Goal: Task Accomplishment & Management: Manage account settings

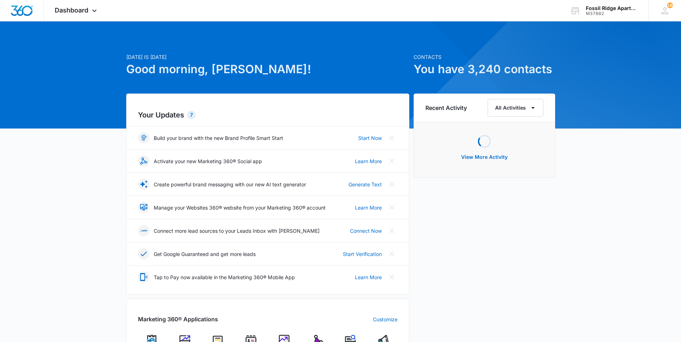
click at [253, 338] on img at bounding box center [251, 340] width 11 height 11
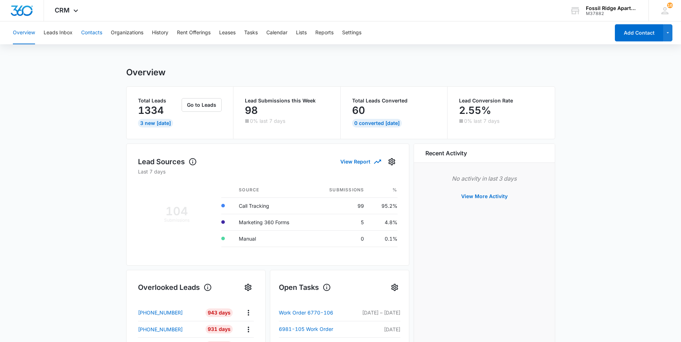
click at [90, 33] on button "Contacts" at bounding box center [91, 32] width 21 height 23
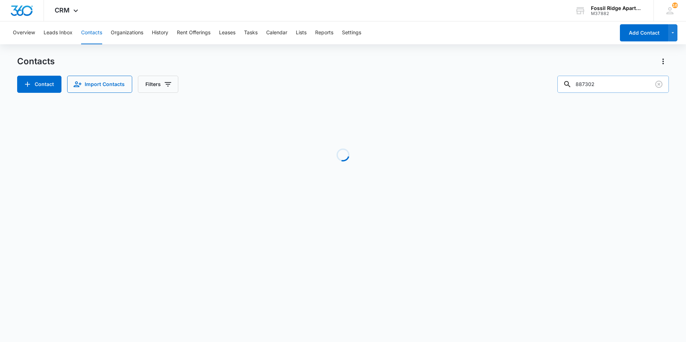
drag, startPoint x: 594, startPoint y: 84, endPoint x: 582, endPoint y: 86, distance: 11.6
click at [576, 88] on div "887302" at bounding box center [614, 84] width 112 height 17
drag, startPoint x: 627, startPoint y: 78, endPoint x: 578, endPoint y: 87, distance: 49.6
click at [578, 87] on div "887302" at bounding box center [614, 84] width 112 height 17
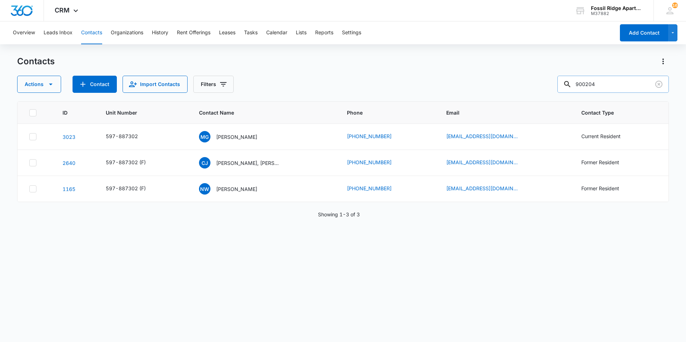
type input "900204"
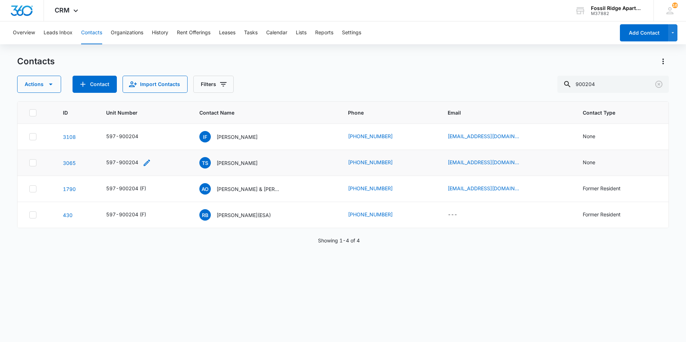
click at [148, 164] on icon "Unit Number - 597-900204 - Select to Edit Field" at bounding box center [147, 163] width 6 height 6
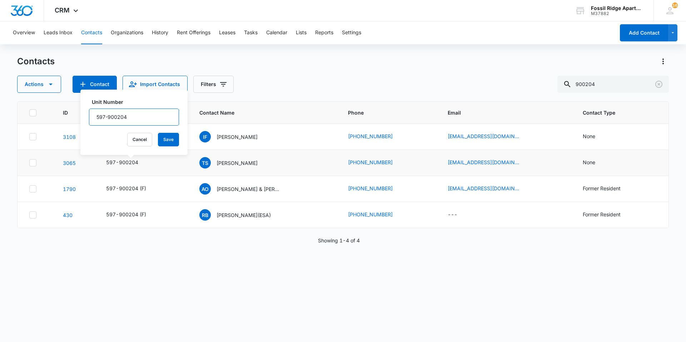
click at [144, 123] on input "597-900204" at bounding box center [134, 117] width 90 height 17
type input "597-900204 (F)"
click at [158, 142] on button "Save" at bounding box center [168, 140] width 21 height 14
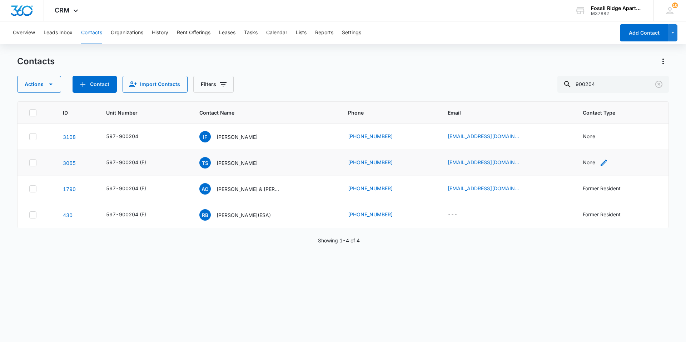
click at [583, 164] on div "None" at bounding box center [589, 163] width 13 height 8
click at [612, 119] on div at bounding box center [610, 117] width 11 height 11
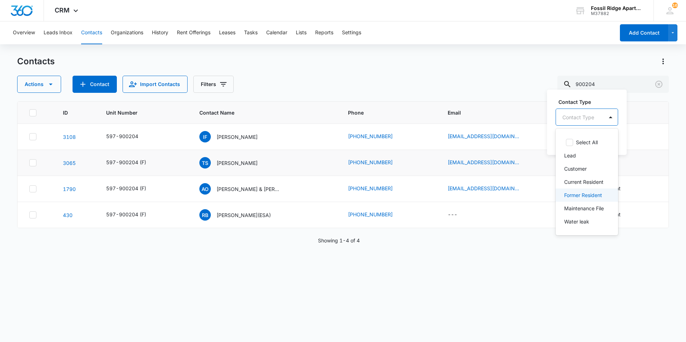
click at [571, 197] on p "Former Resident" at bounding box center [583, 196] width 38 height 8
click at [619, 118] on div "Former Resident" at bounding box center [590, 116] width 68 height 17
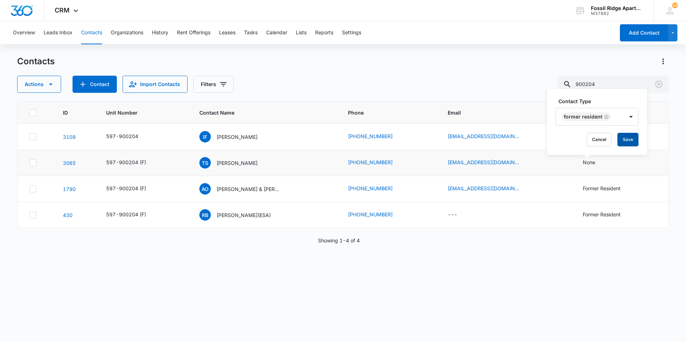
click at [627, 142] on button "Save" at bounding box center [628, 140] width 21 height 14
click at [244, 164] on p "[PERSON_NAME]" at bounding box center [237, 163] width 41 height 8
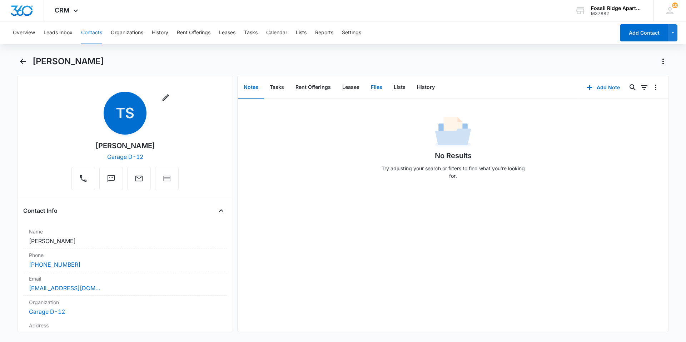
click at [375, 88] on button "Files" at bounding box center [376, 87] width 23 height 22
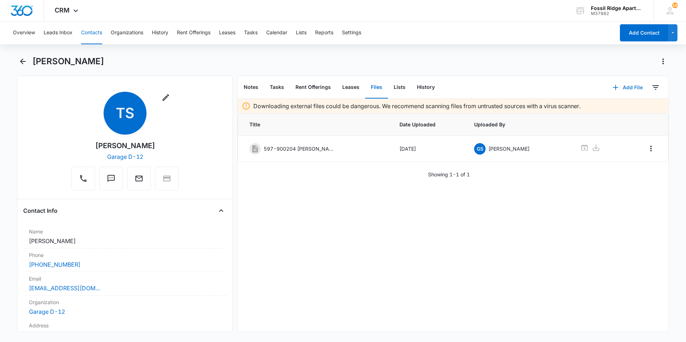
click at [613, 88] on icon "button" at bounding box center [615, 87] width 9 height 9
click at [605, 110] on div "Upload Files" at bounding box center [618, 110] width 29 height 5
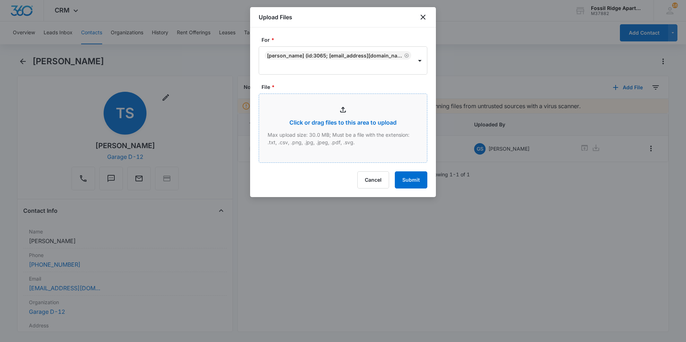
type input "C:\fakepath\Xerox Scan_08132025101115.pdf"
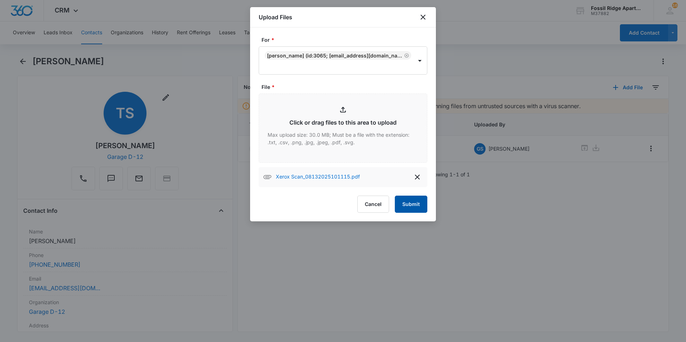
click at [411, 203] on button "Submit" at bounding box center [411, 204] width 33 height 17
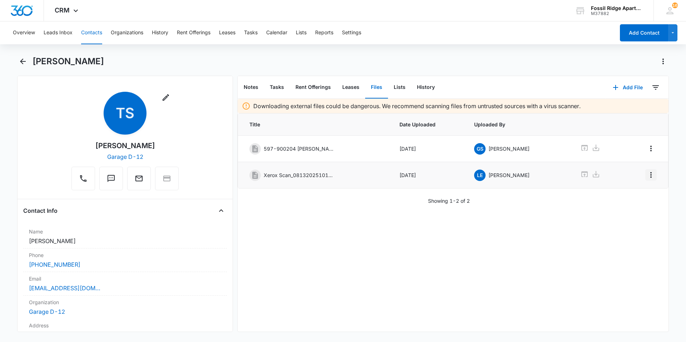
click at [647, 176] on icon "Overflow Menu" at bounding box center [651, 175] width 9 height 9
click at [624, 196] on div "Edit" at bounding box center [626, 195] width 15 height 5
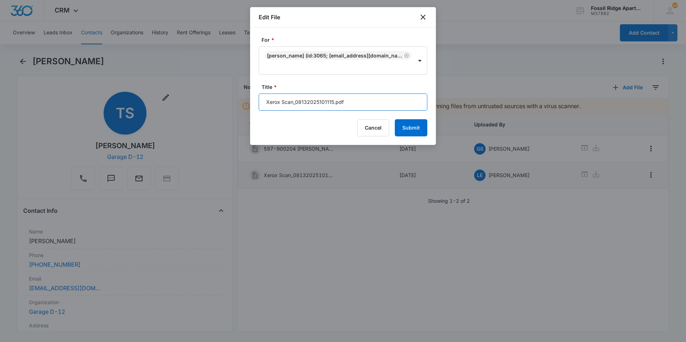
drag, startPoint x: 333, startPoint y: 101, endPoint x: 265, endPoint y: 104, distance: 68.0
click at [265, 104] on input "Xerox Scan_08132025101115.pdf" at bounding box center [343, 102] width 169 height 17
type input "Disbursement 597-900204.pdf"
click at [410, 132] on button "Submit" at bounding box center [411, 127] width 33 height 17
